Goal: Information Seeking & Learning: Learn about a topic

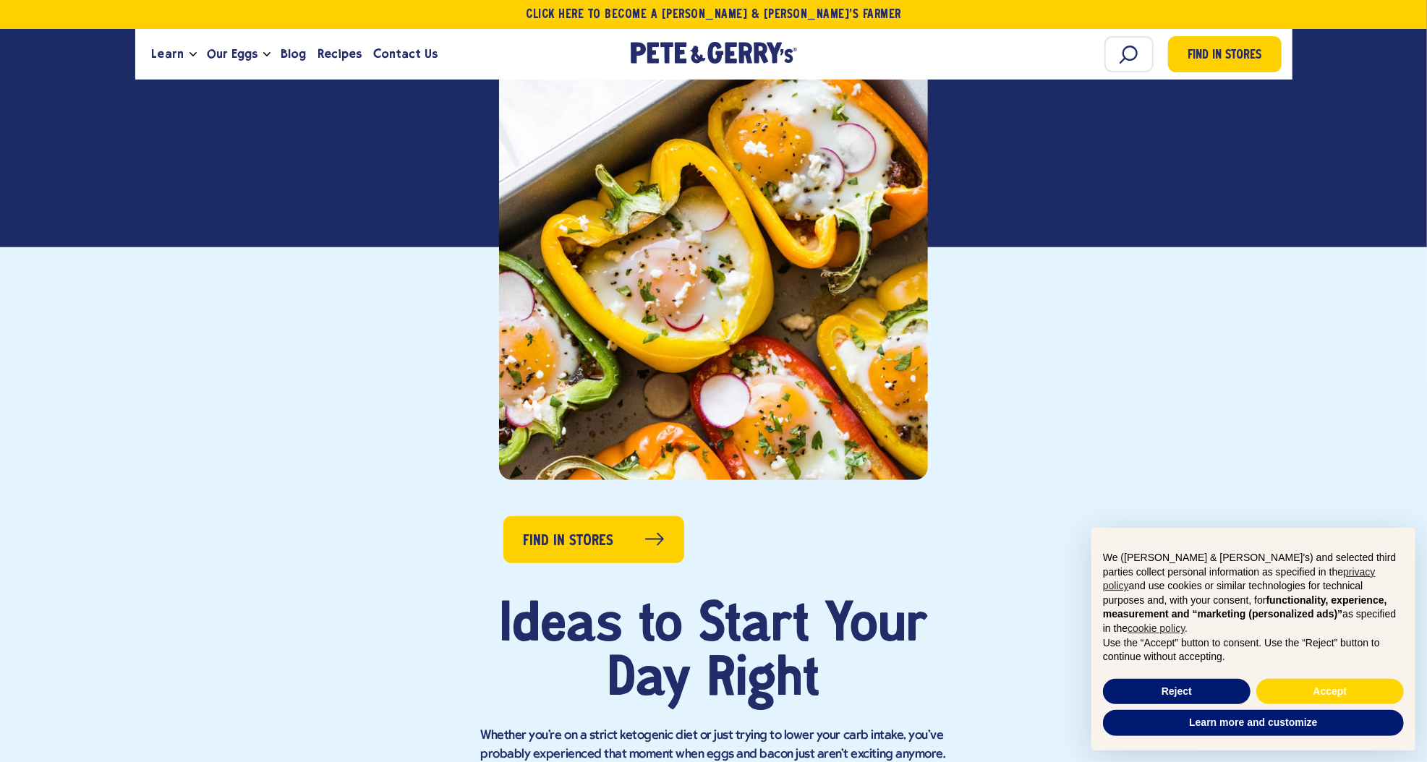
scroll to position [354, 0]
click at [1186, 705] on button "Reject" at bounding box center [1177, 692] width 148 height 26
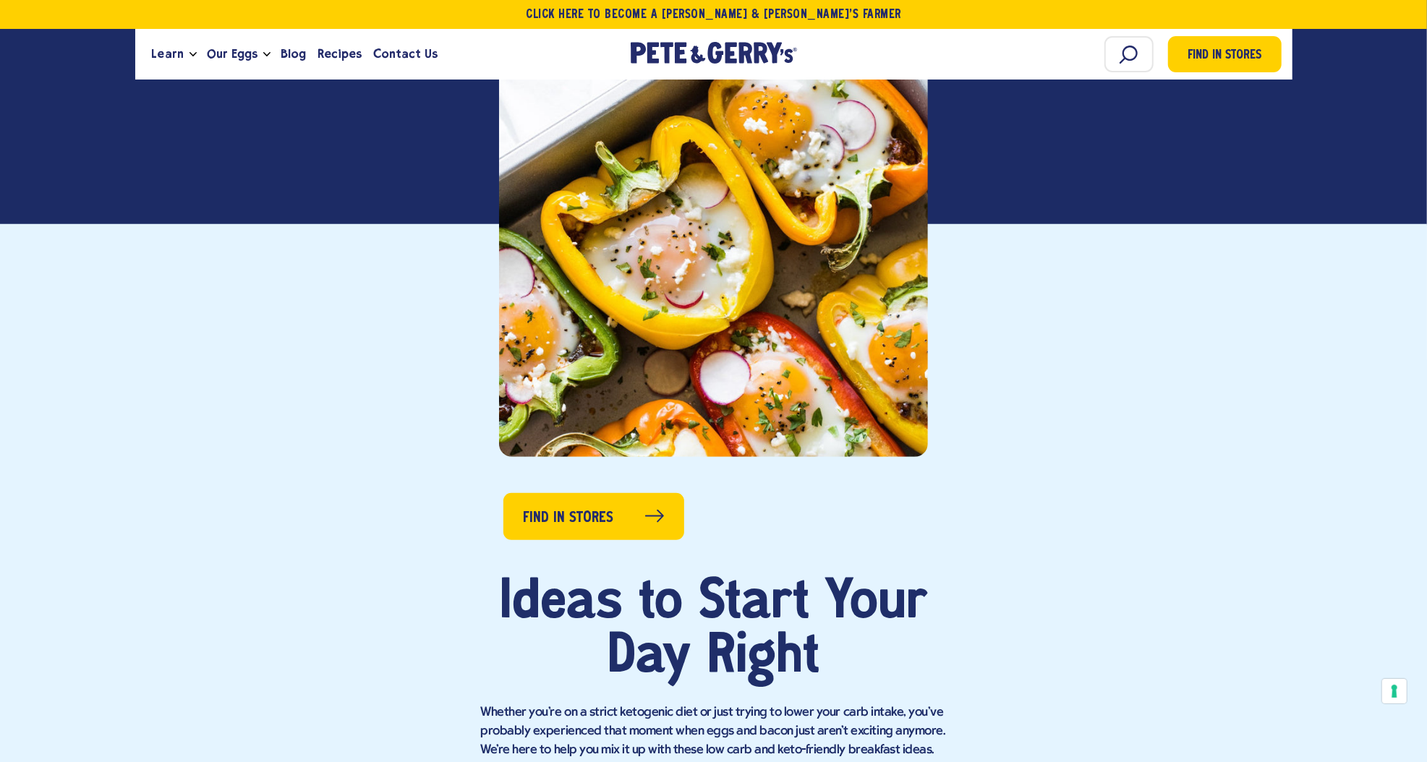
scroll to position [395, 0]
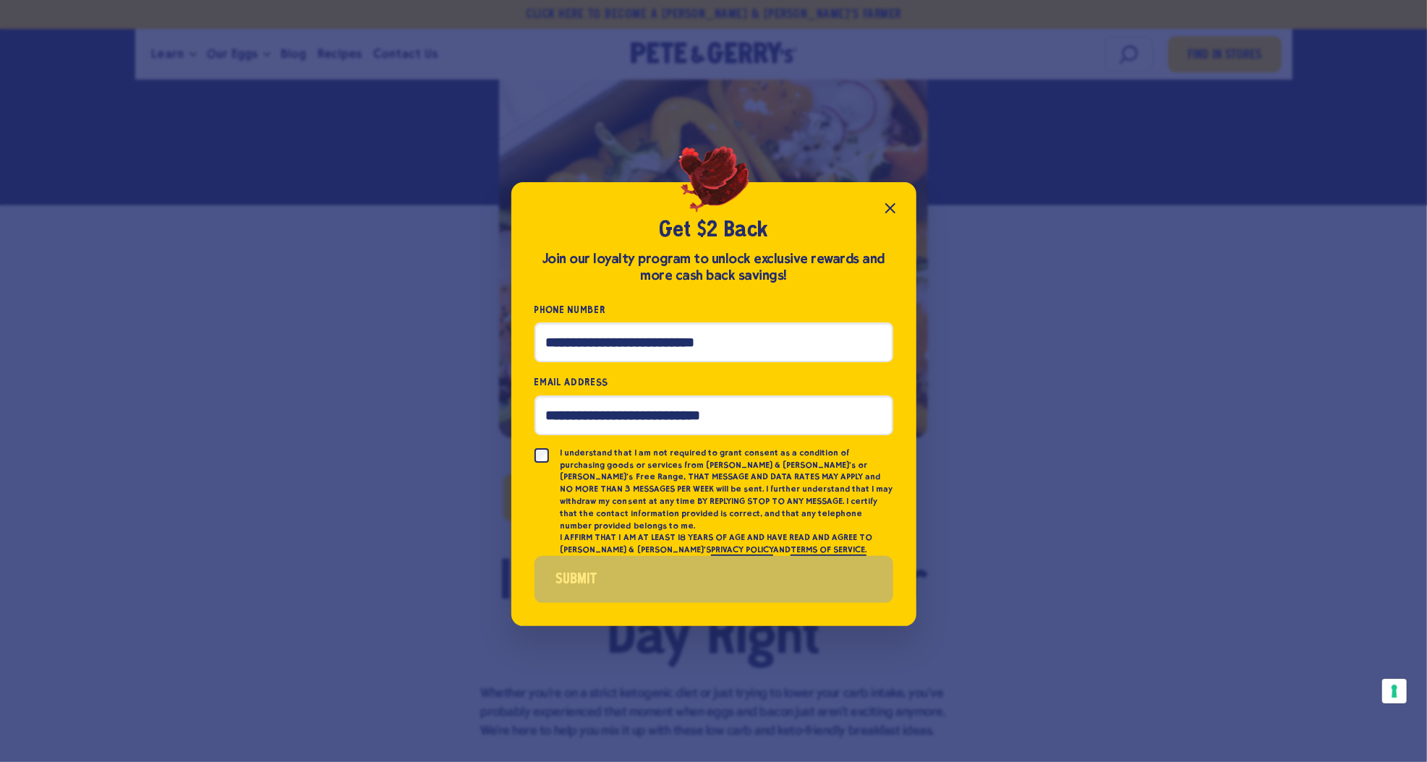
click at [892, 217] on icon "Close popup" at bounding box center [890, 208] width 17 height 17
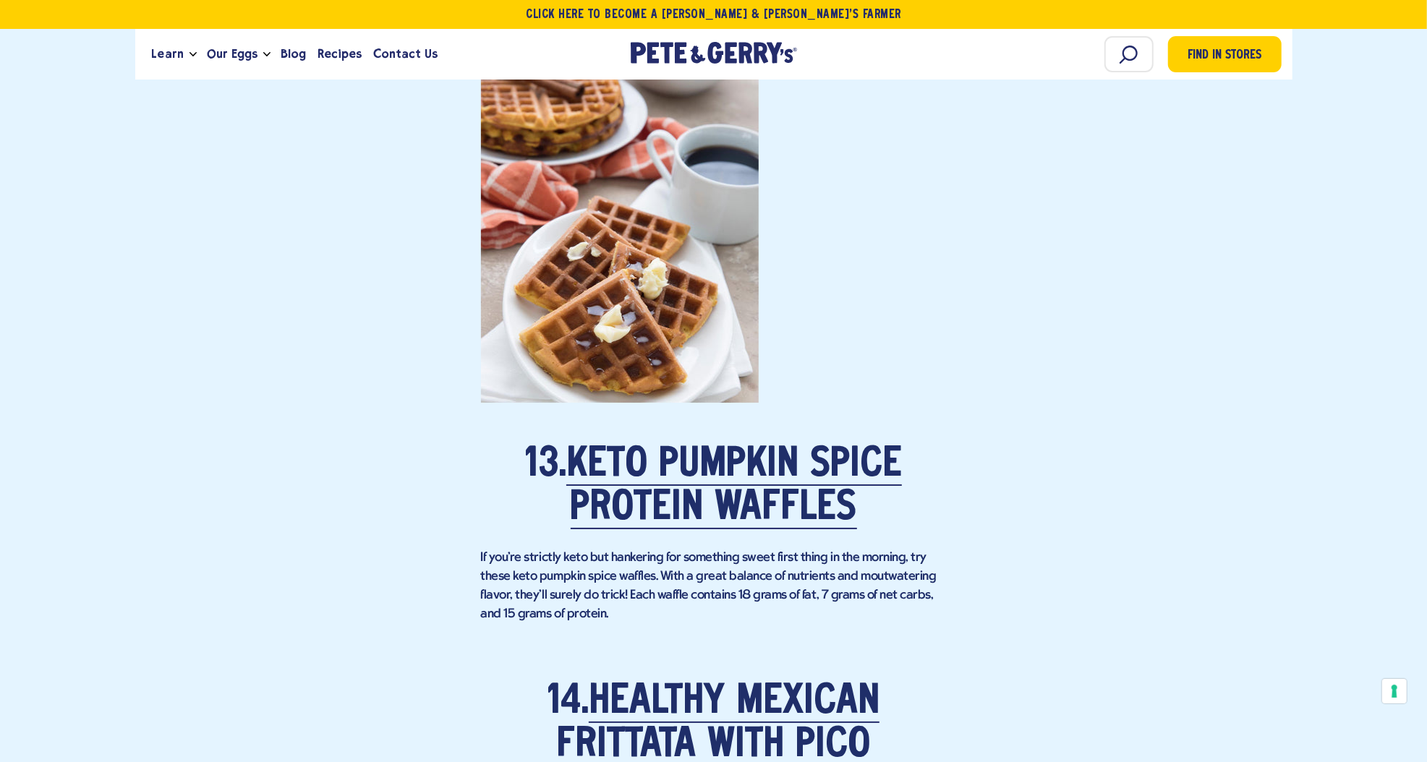
scroll to position [8340, 0]
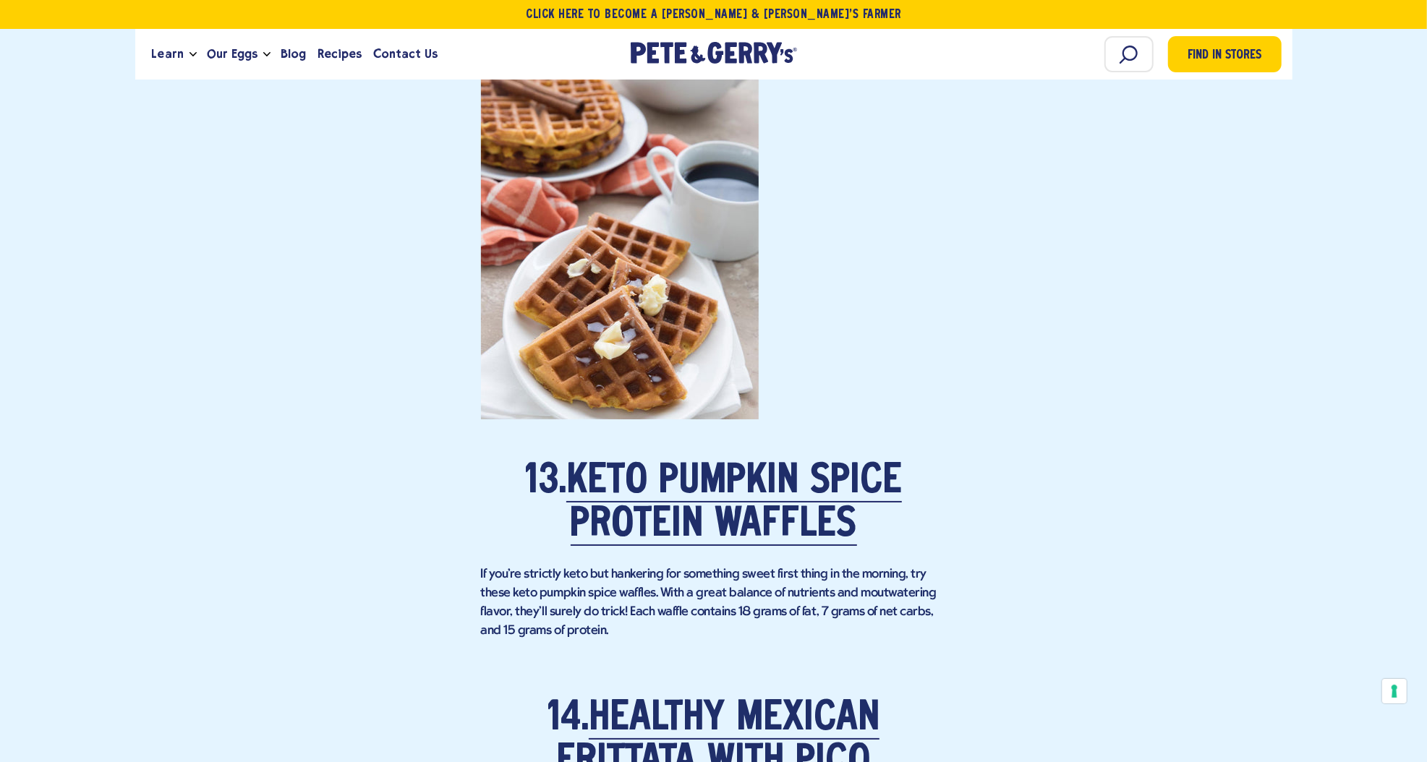
click at [736, 507] on h2 "13. Keto Pumpkin Spice Protein Waffles" at bounding box center [714, 503] width 466 height 87
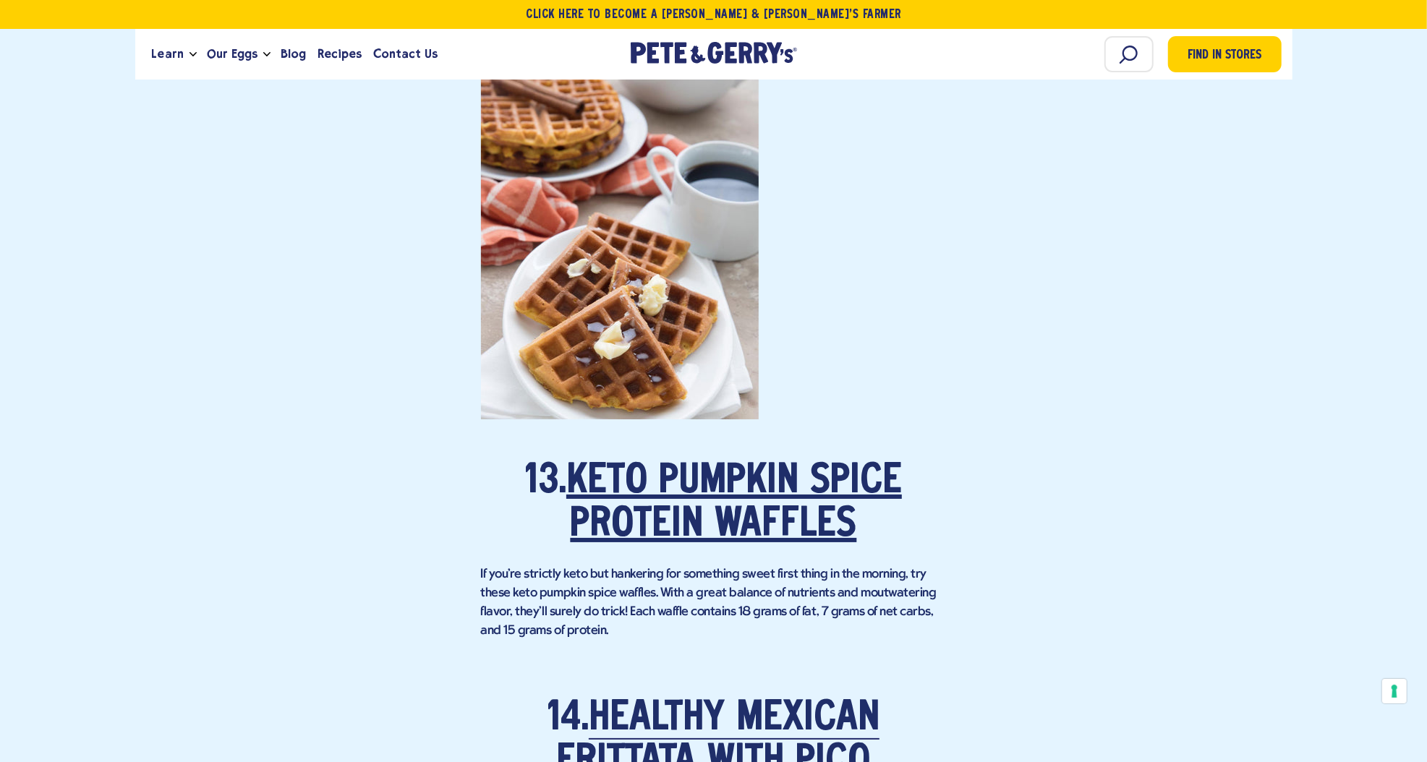
click at [812, 502] on link "Keto Pumpkin Spice Protein Waffles" at bounding box center [734, 504] width 336 height 84
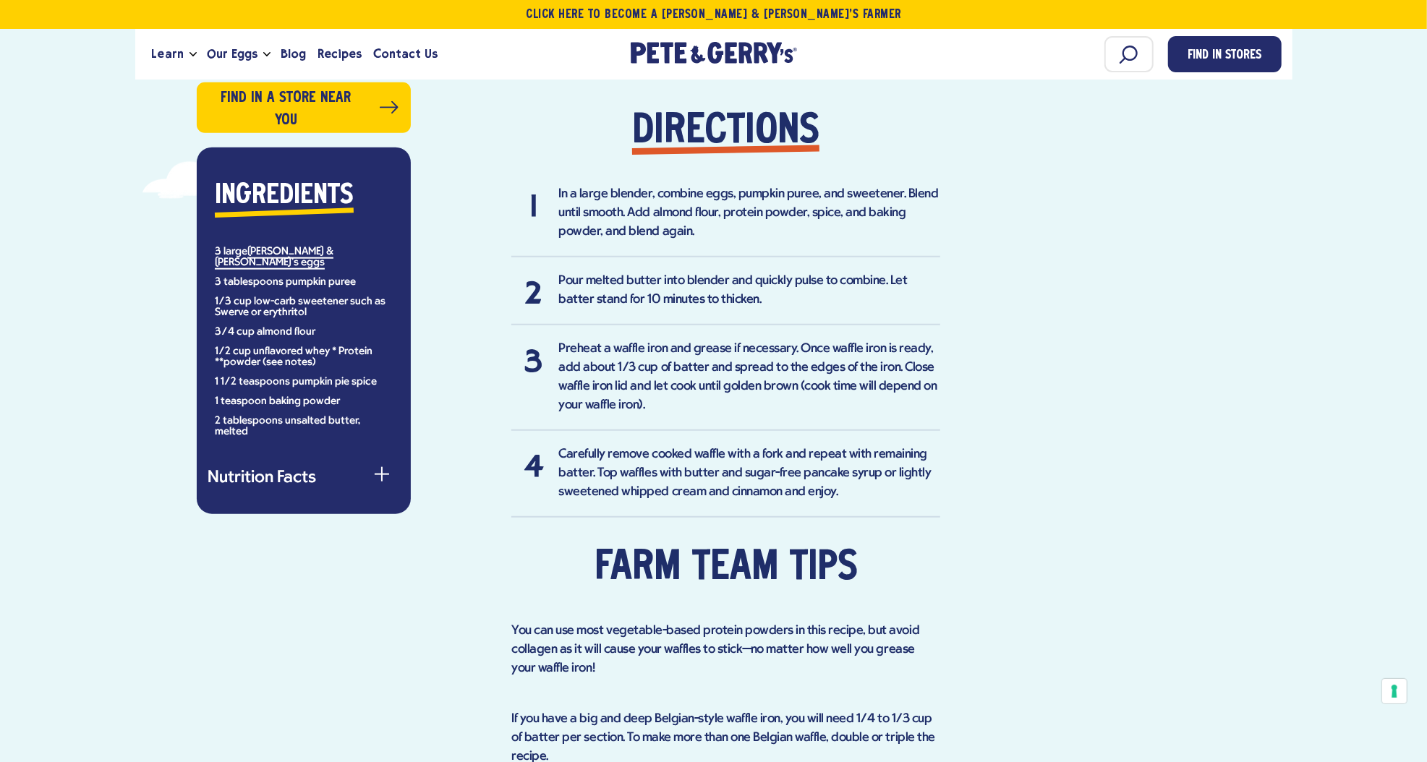
scroll to position [1037, 0]
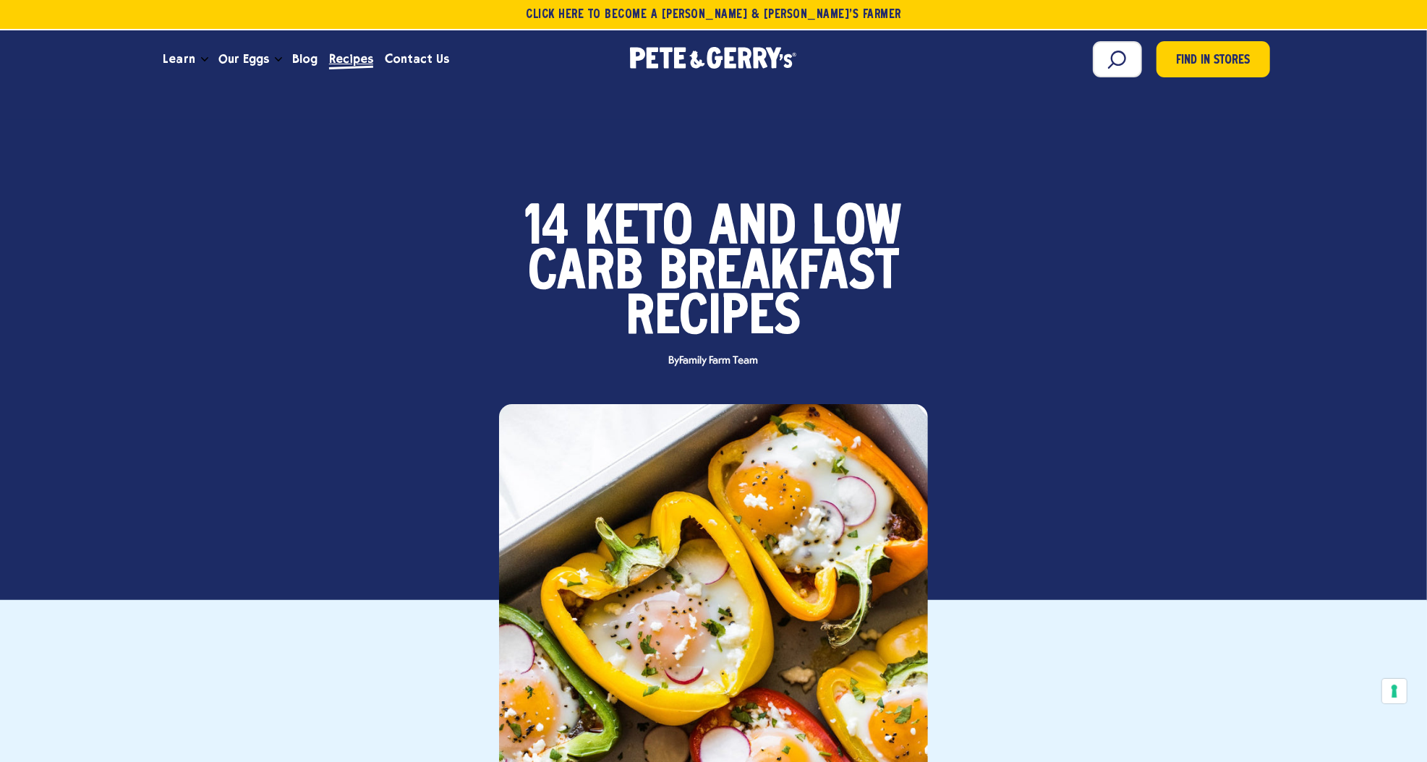
click at [333, 43] on link "Recipes" at bounding box center [351, 59] width 56 height 39
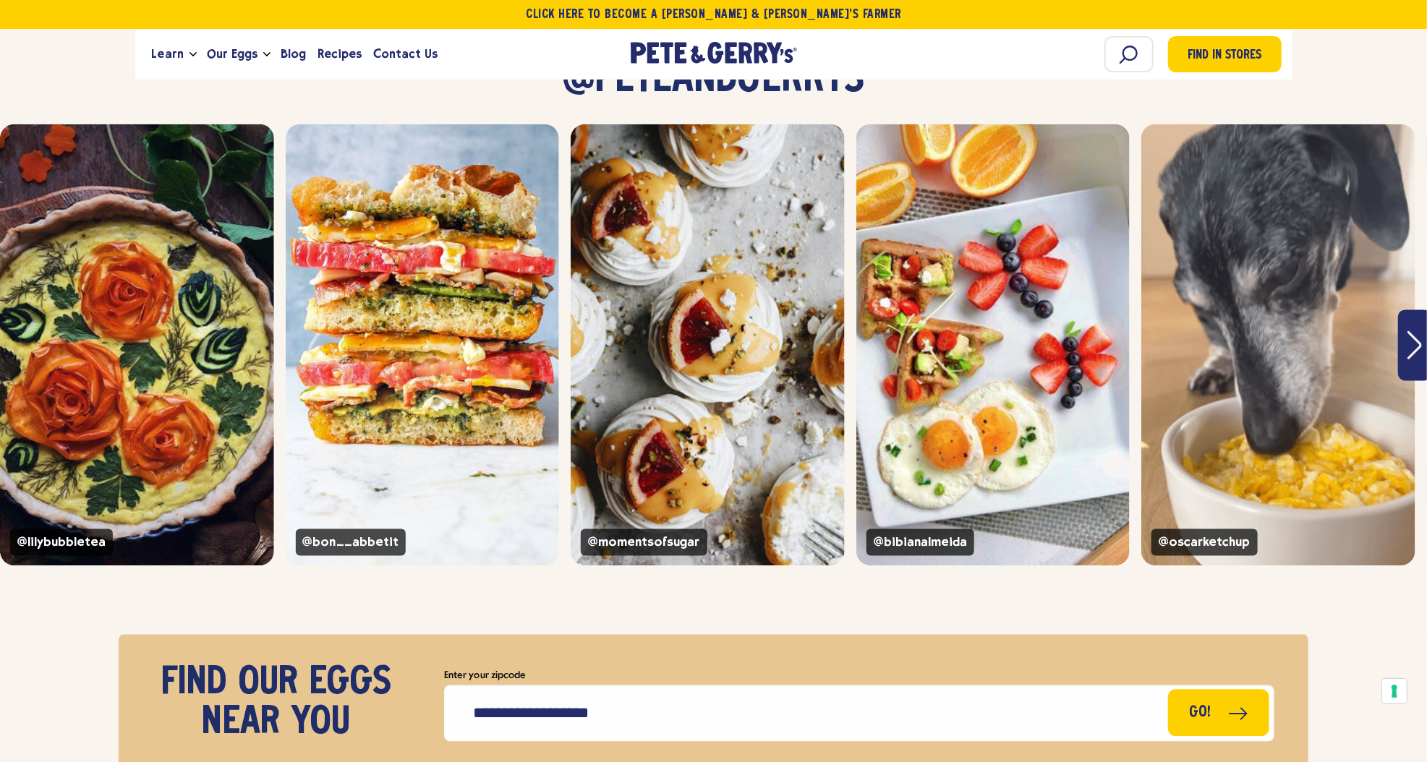
scroll to position [2038, 0]
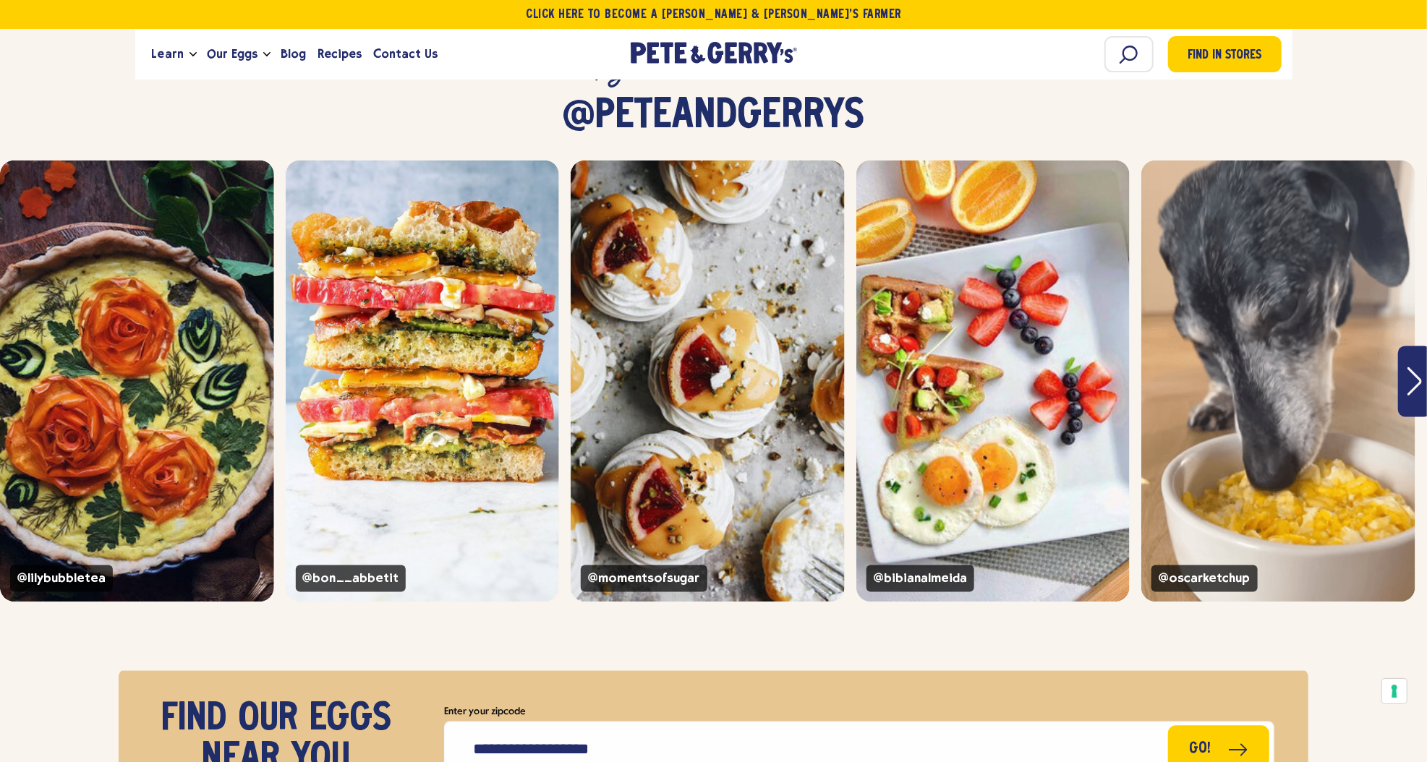
click at [1400, 417] on button "Next" at bounding box center [1414, 381] width 33 height 71
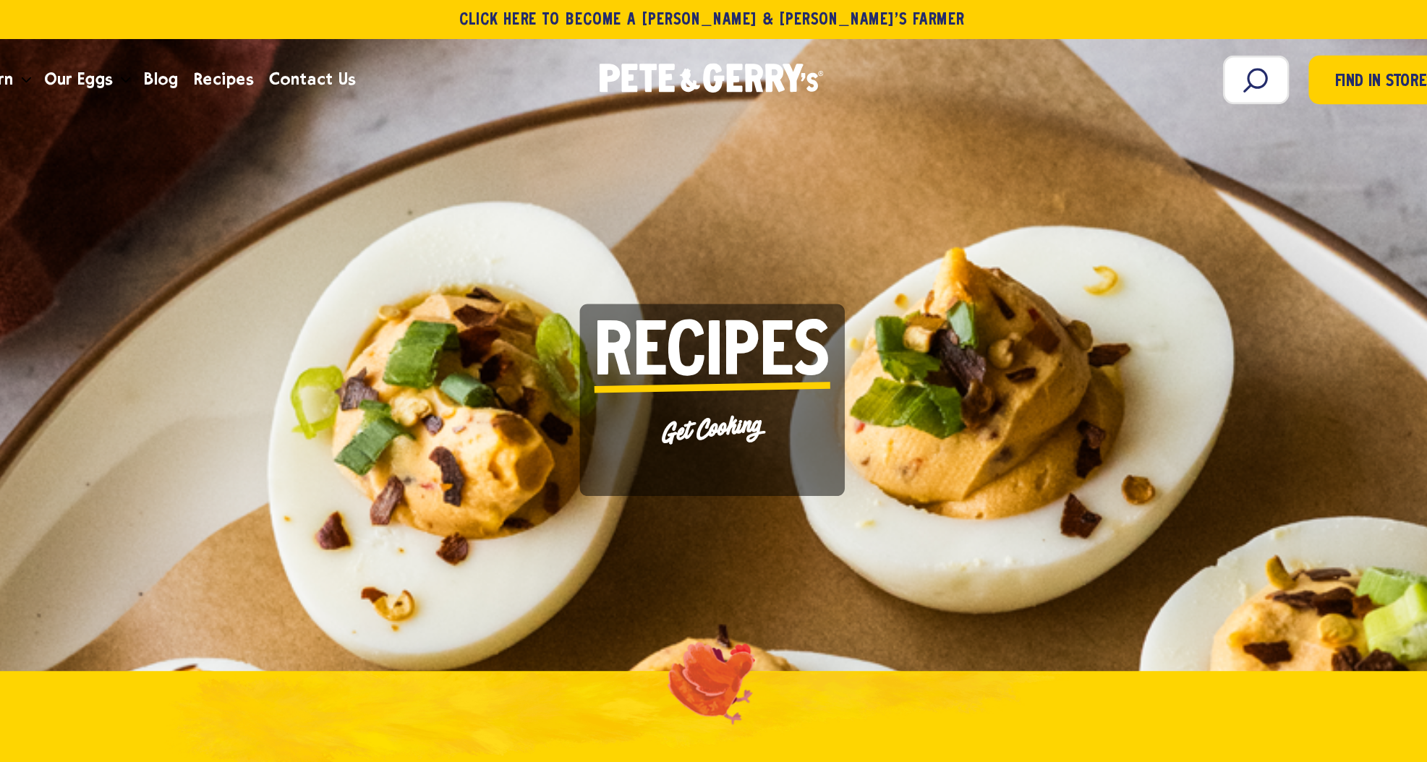
scroll to position [0, 0]
